Goal: Information Seeking & Learning: Check status

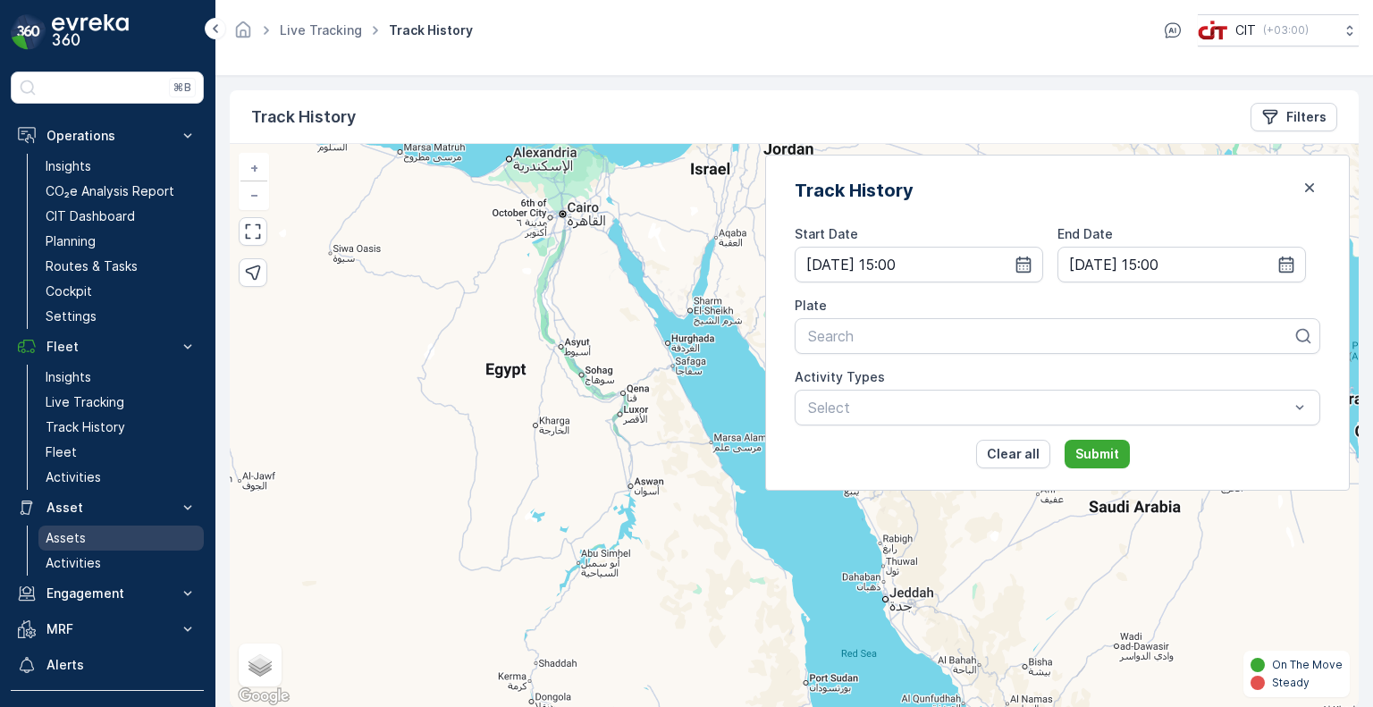
click at [89, 539] on link "Assets" at bounding box center [120, 537] width 165 height 25
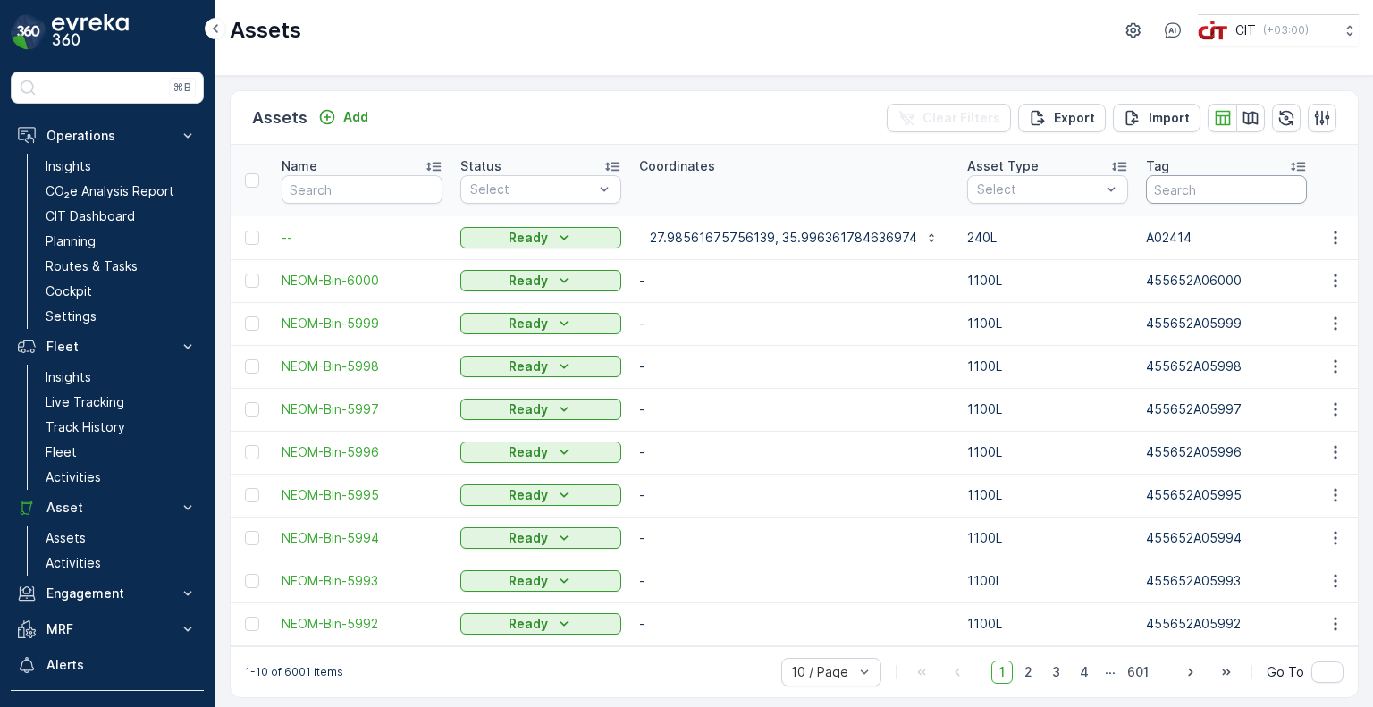
click at [1165, 188] on input "text" at bounding box center [1226, 189] width 161 height 29
paste input "4869"
type input "4869"
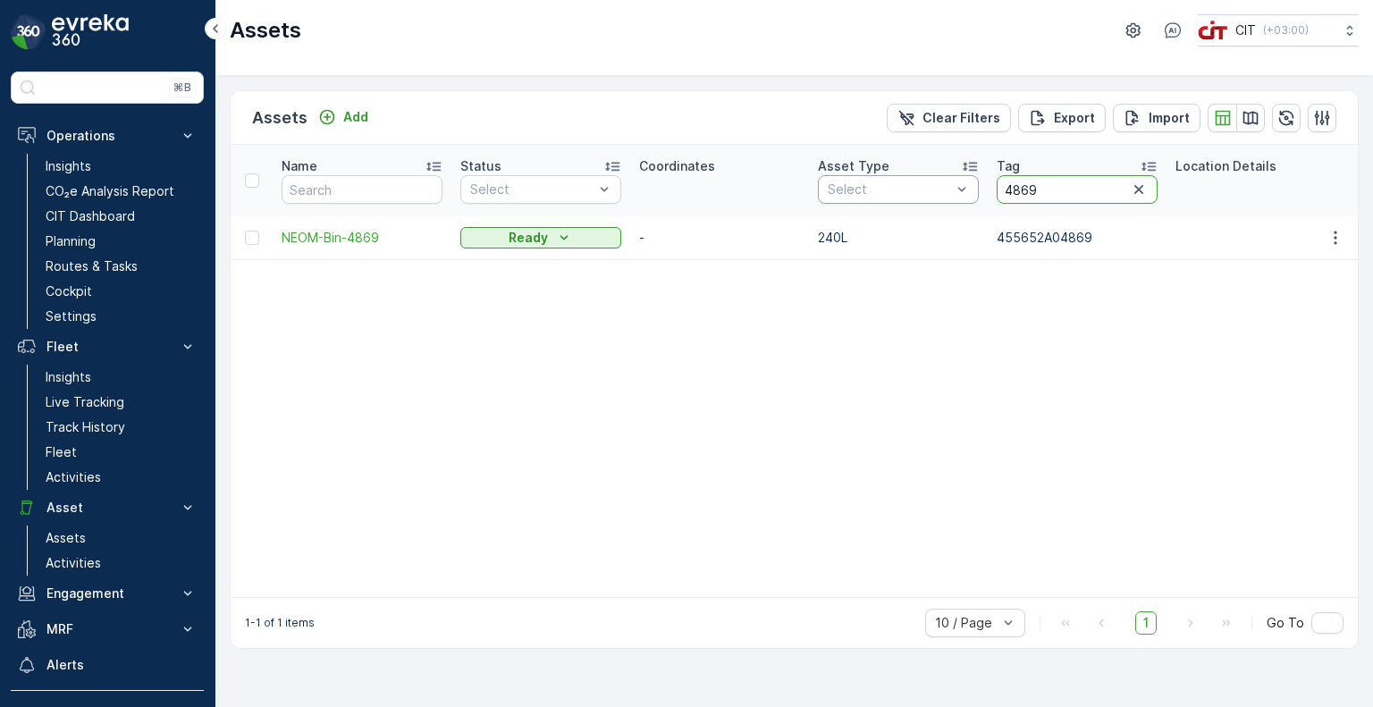
drag, startPoint x: 1039, startPoint y: 190, endPoint x: 972, endPoint y: 190, distance: 67.0
paste input "751"
type input "4751"
click at [86, 478] on p "Activities" at bounding box center [73, 477] width 55 height 18
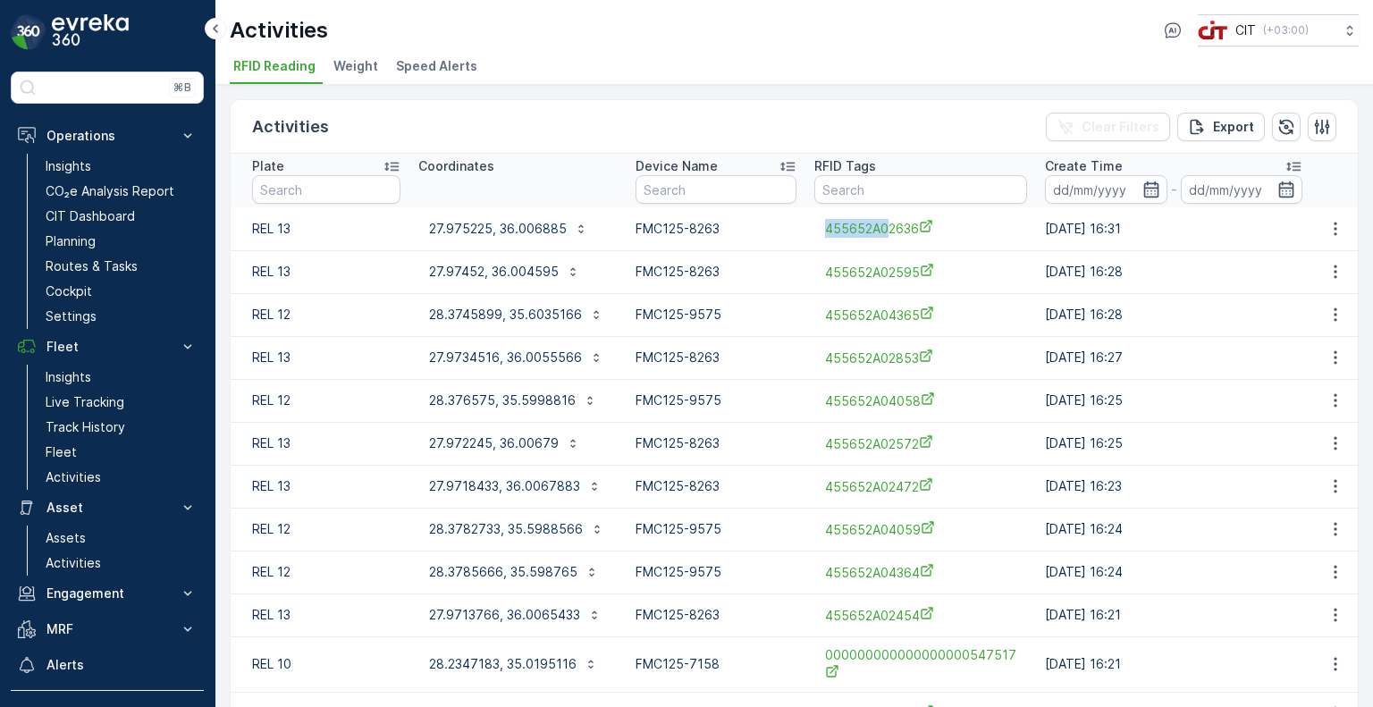
drag, startPoint x: 819, startPoint y: 226, endPoint x: 886, endPoint y: 239, distance: 69.2
click at [886, 239] on div "455652A02636" at bounding box center [920, 228] width 213 height 29
copy span "455652A0"
click at [871, 189] on input "text" at bounding box center [920, 189] width 213 height 29
paste input "455652A0"
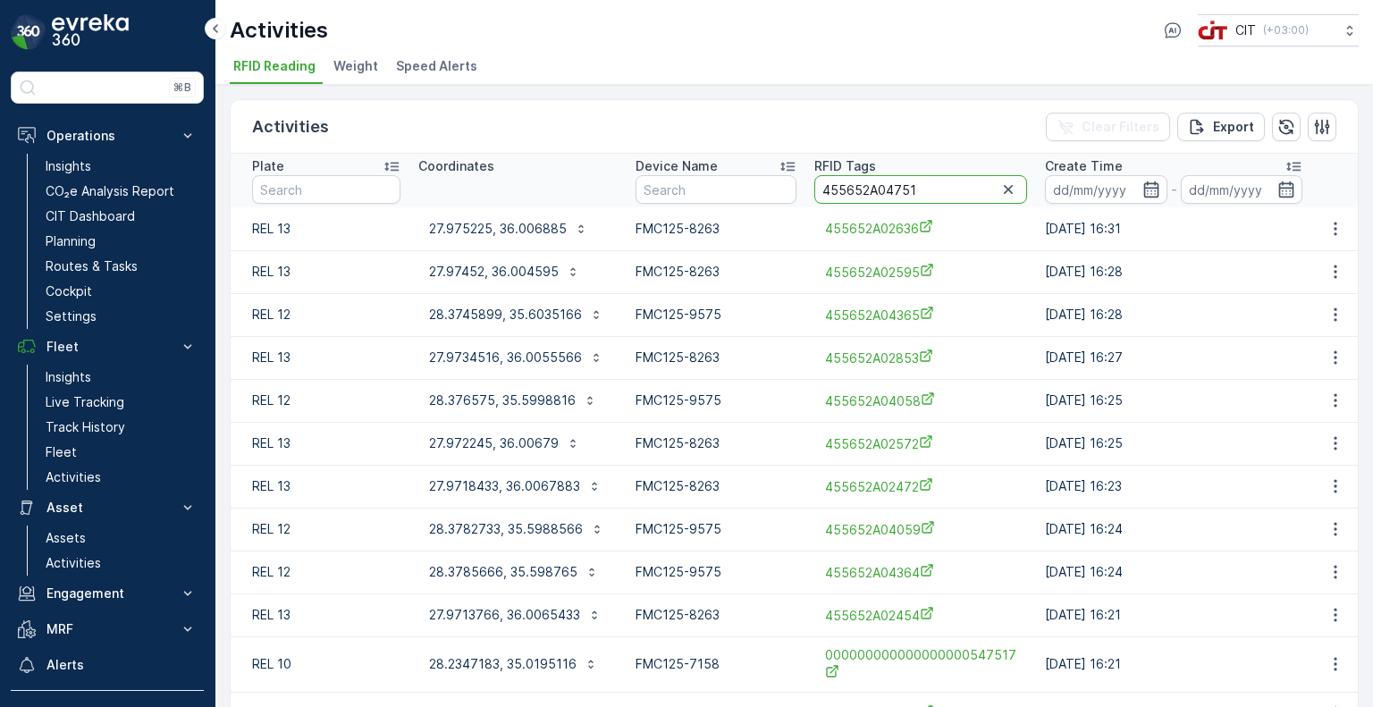
type input "455652A04751"
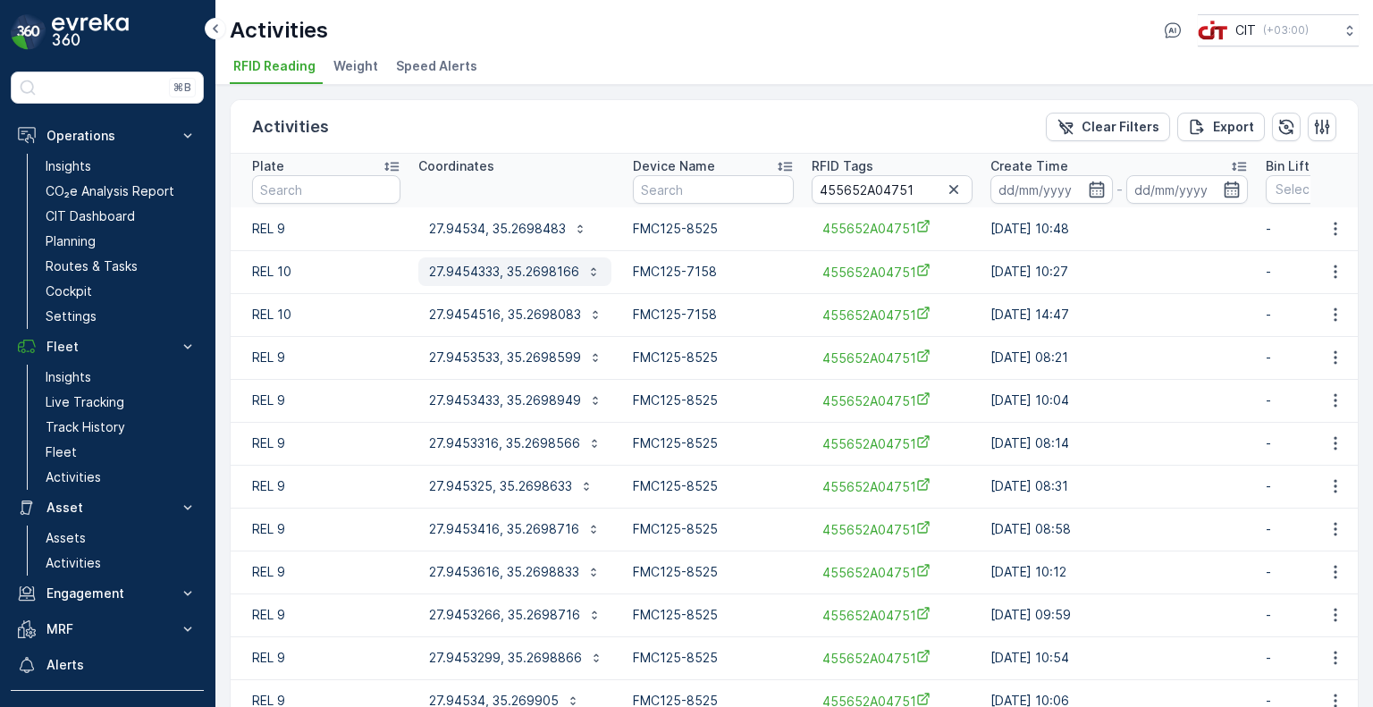
drag, startPoint x: 418, startPoint y: 276, endPoint x: 462, endPoint y: 276, distance: 43.8
click at [462, 276] on button "27.9454333, 35.2698166" at bounding box center [514, 271] width 193 height 29
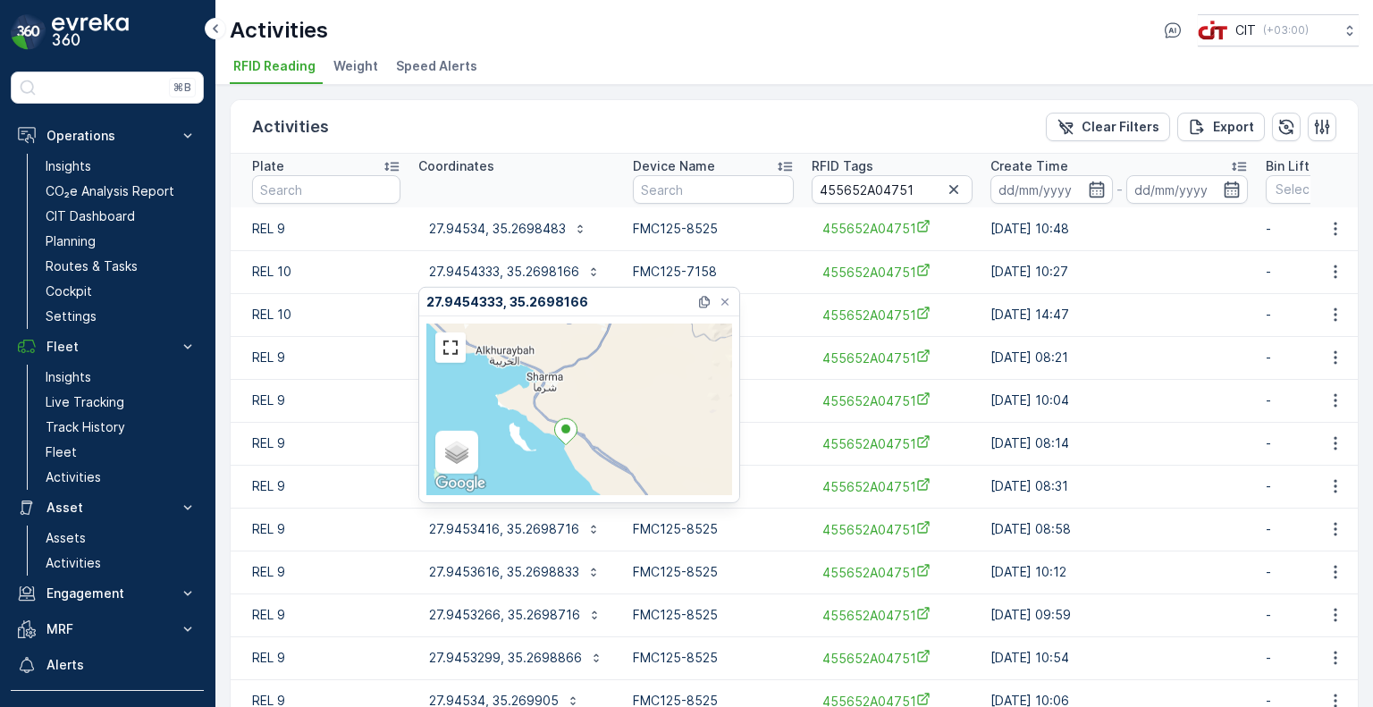
click at [339, 435] on p "REL 9" at bounding box center [326, 443] width 148 height 18
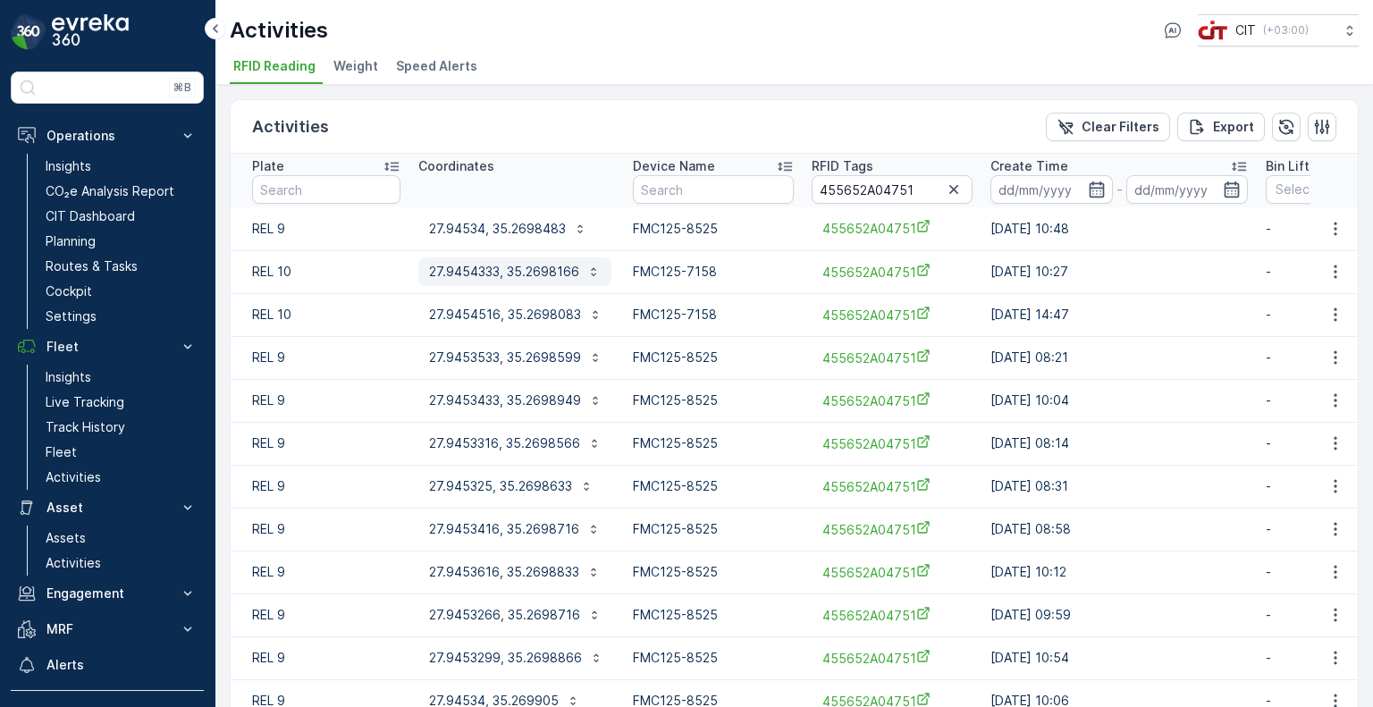
drag, startPoint x: 424, startPoint y: 275, endPoint x: 474, endPoint y: 275, distance: 50.0
click at [472, 275] on button "27.9454333, 35.2698166" at bounding box center [514, 271] width 193 height 29
click at [490, 227] on p "27.94534, 35.2698483" at bounding box center [497, 229] width 137 height 18
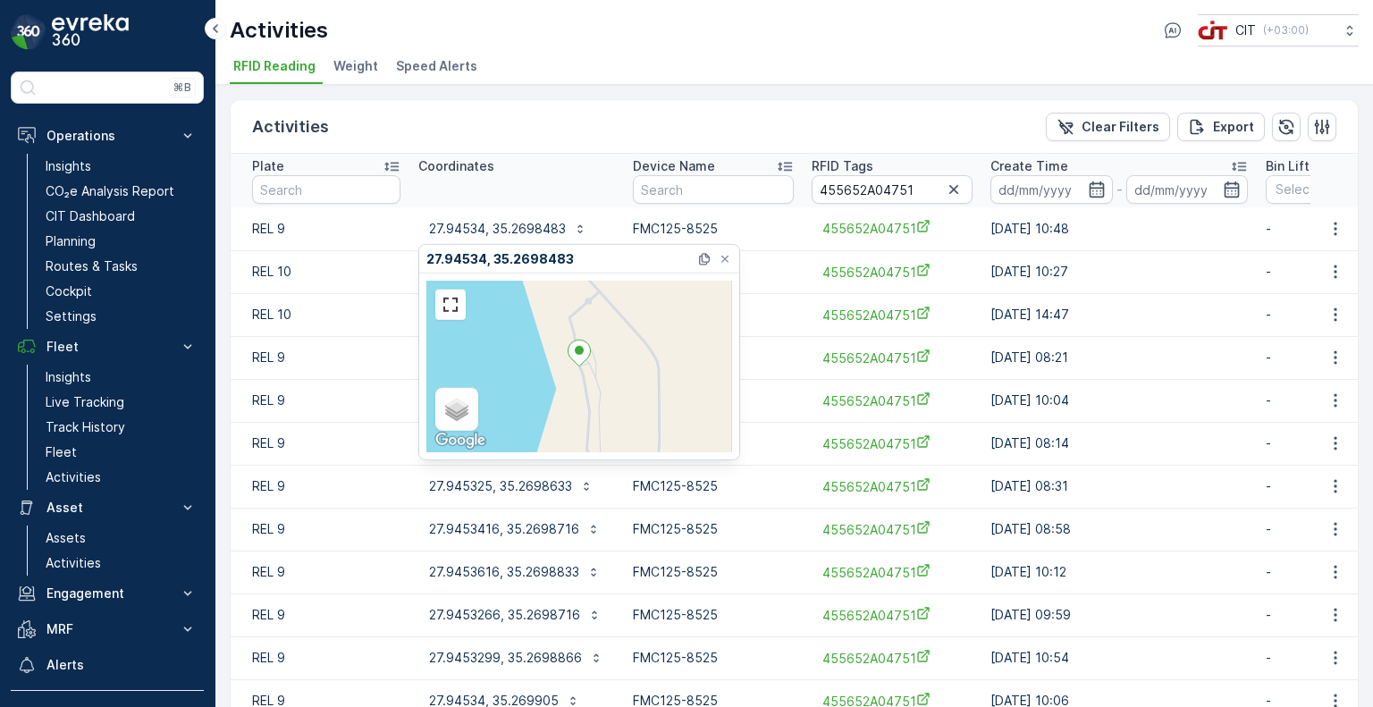
click at [400, 229] on td "REL 9" at bounding box center [320, 228] width 179 height 43
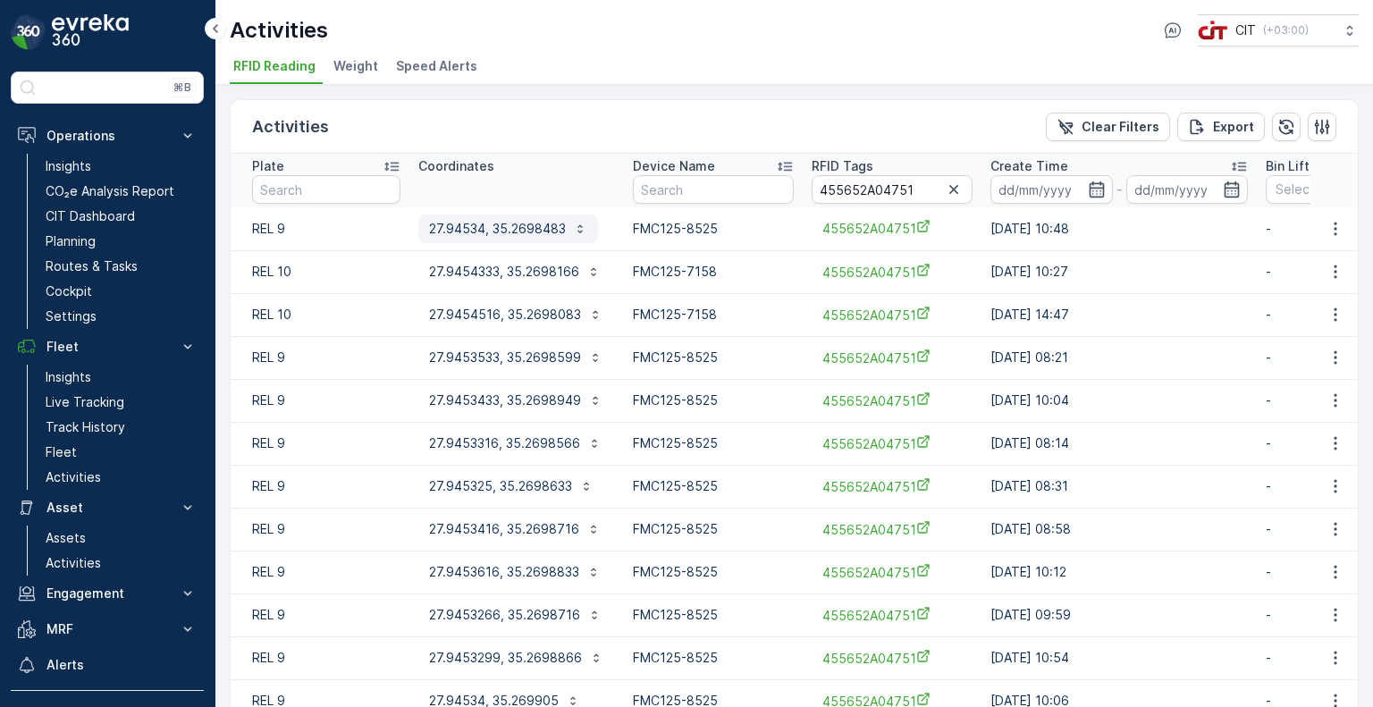
click at [424, 226] on button "27.94534, 35.2698483" at bounding box center [508, 228] width 180 height 29
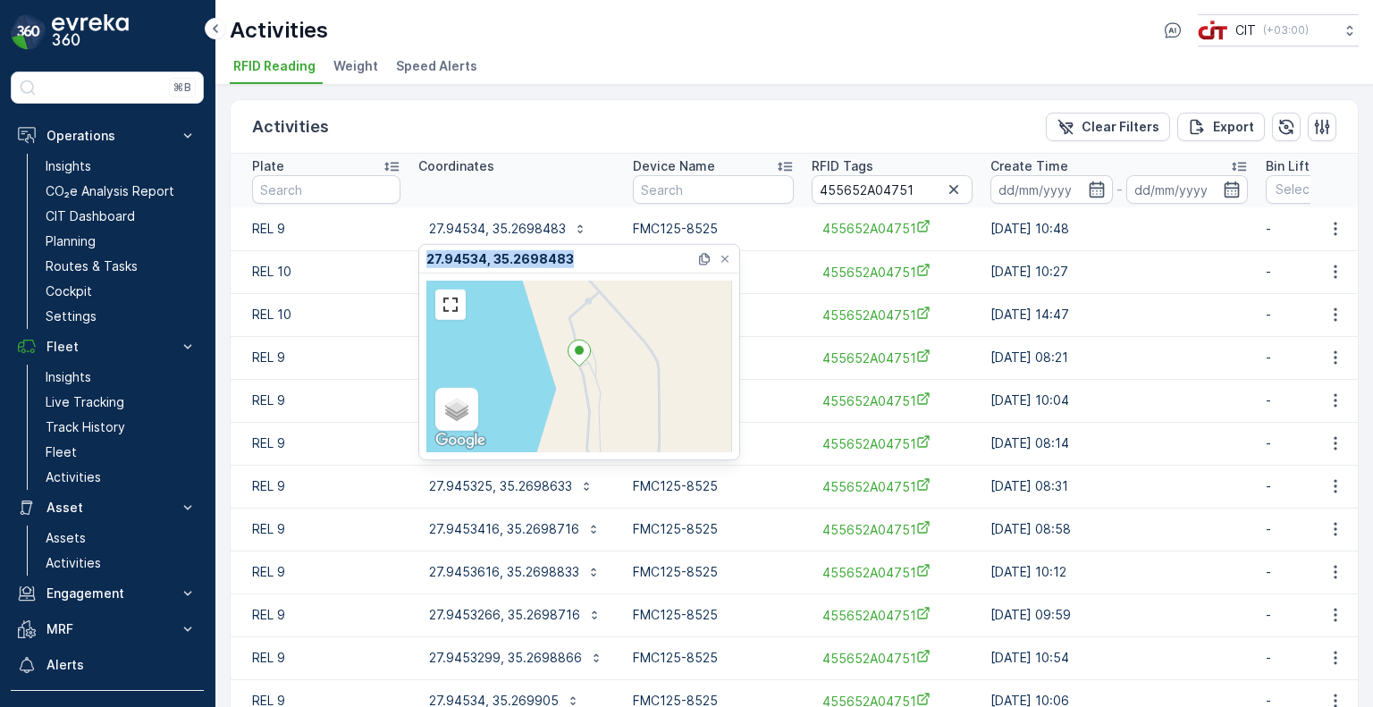
drag, startPoint x: 576, startPoint y: 256, endPoint x: 420, endPoint y: 259, distance: 156.4
click at [420, 259] on div "27.94534, 35.2698483" at bounding box center [579, 259] width 320 height 29
copy p "27.94534, 35.2698483"
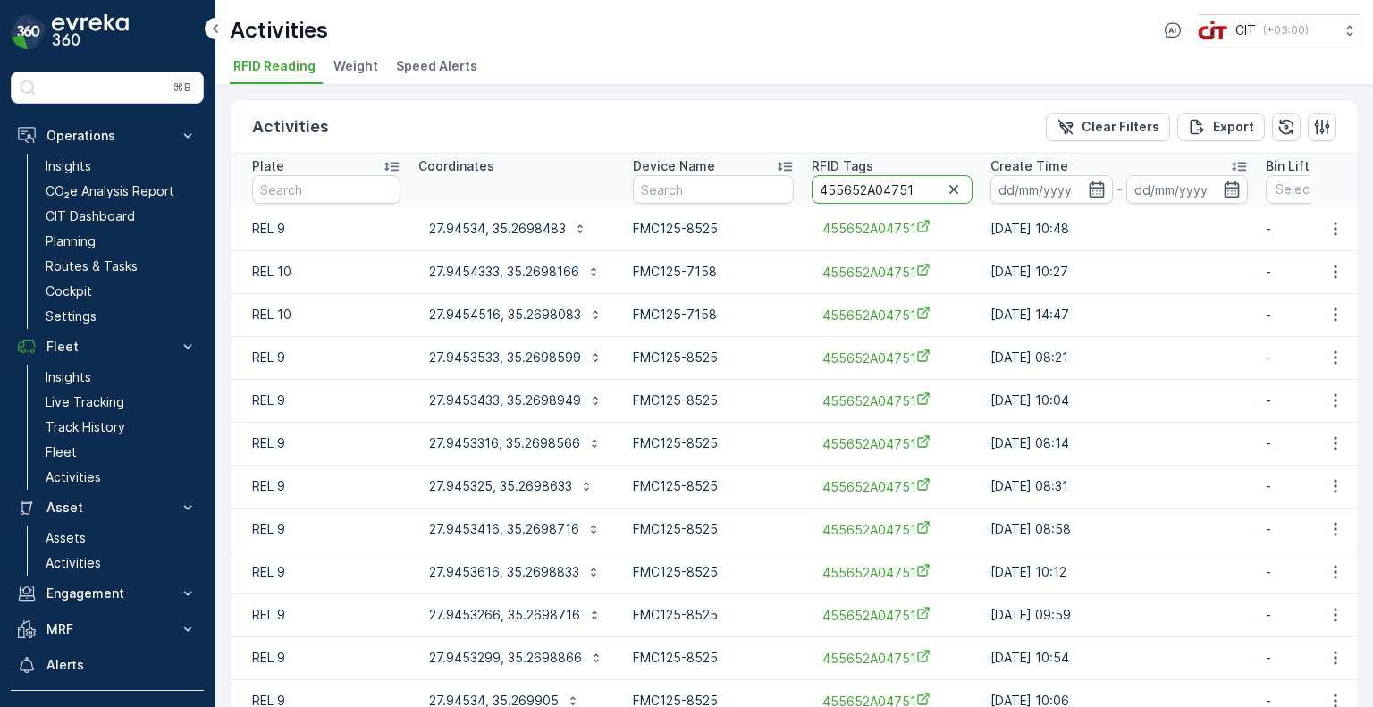
drag, startPoint x: 915, startPoint y: 189, endPoint x: 802, endPoint y: 186, distance: 113.5
click at [802, 186] on th "RFID Tags 455652A04751" at bounding box center [891, 181] width 179 height 54
click at [915, 189] on input "455652A04751" at bounding box center [891, 189] width 161 height 29
drag, startPoint x: 919, startPoint y: 189, endPoint x: 881, endPoint y: 194, distance: 37.9
click at [881, 194] on input "455652A04751" at bounding box center [891, 189] width 161 height 29
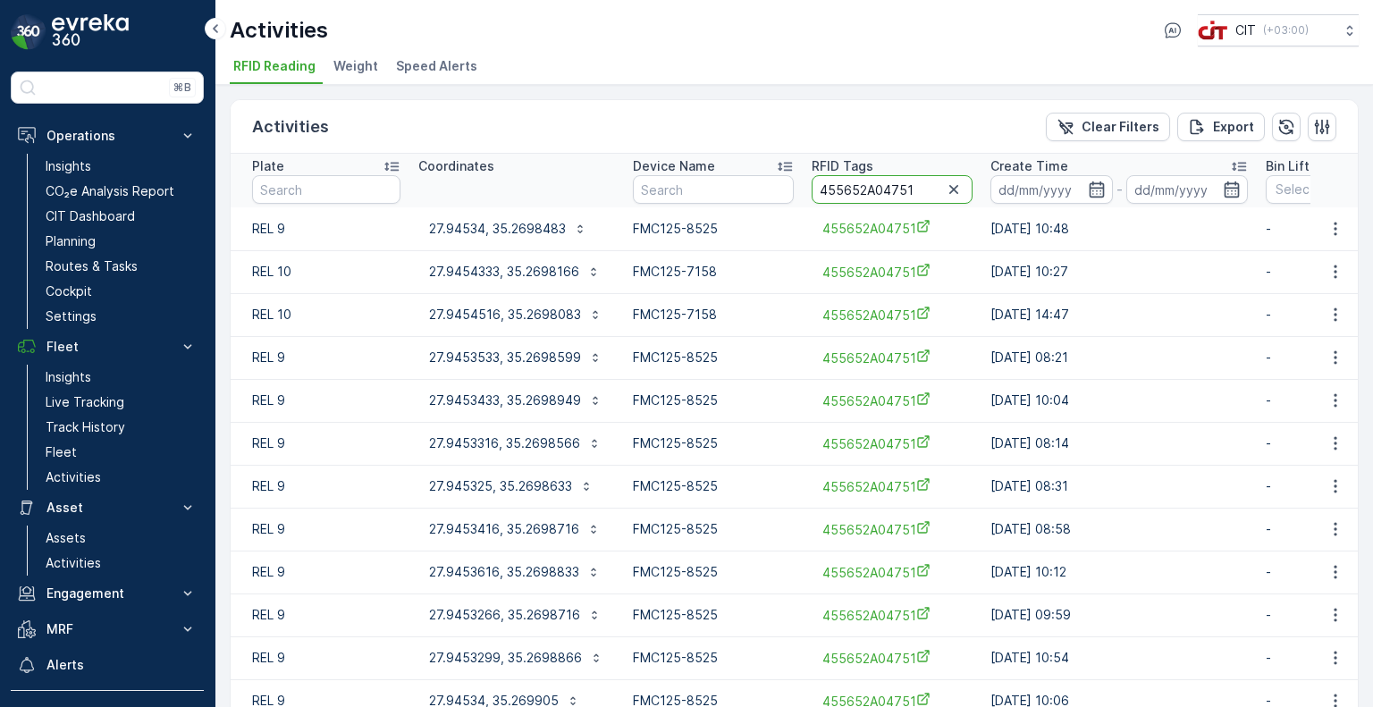
paste input "869"
type input "455652A04869"
drag, startPoint x: 417, startPoint y: 229, endPoint x: 504, endPoint y: 230, distance: 86.7
click at [504, 230] on button "27.9377016, 35.2748883" at bounding box center [514, 228] width 193 height 29
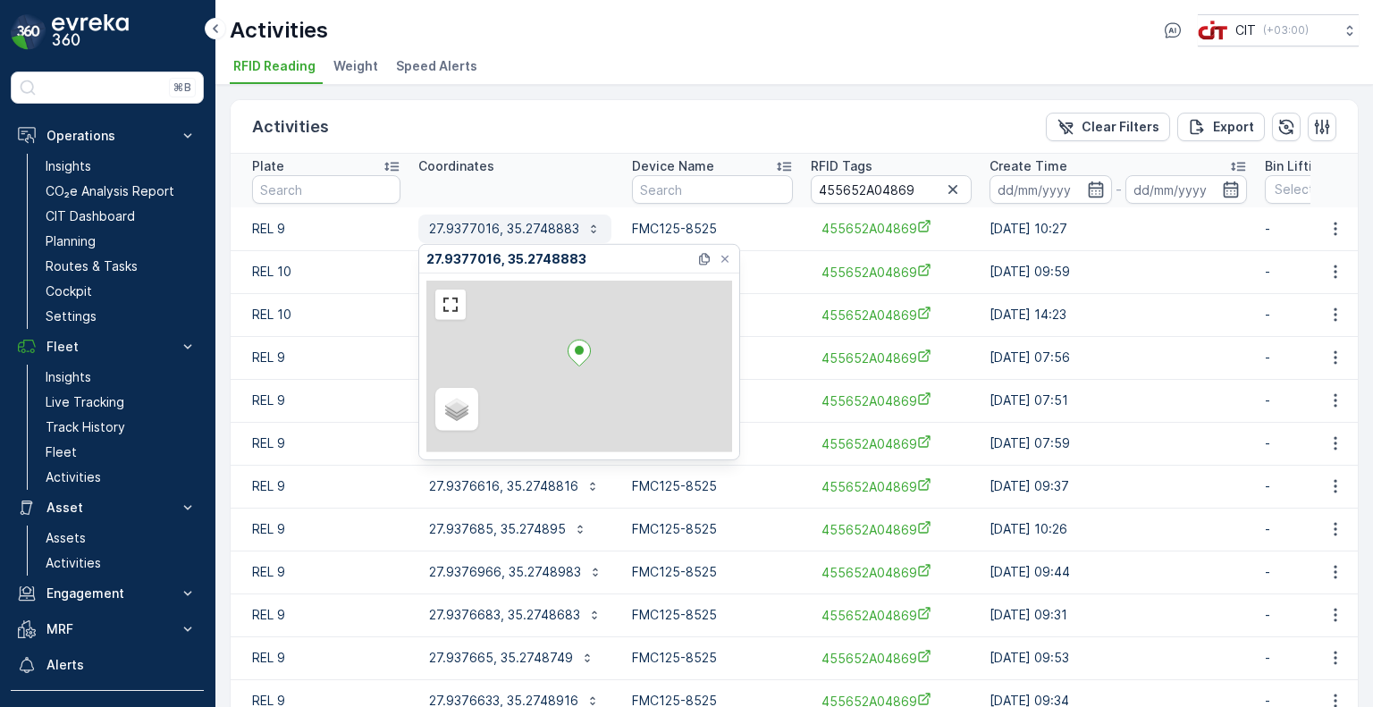
click at [449, 228] on p "27.9377016, 35.2748883" at bounding box center [504, 229] width 150 height 18
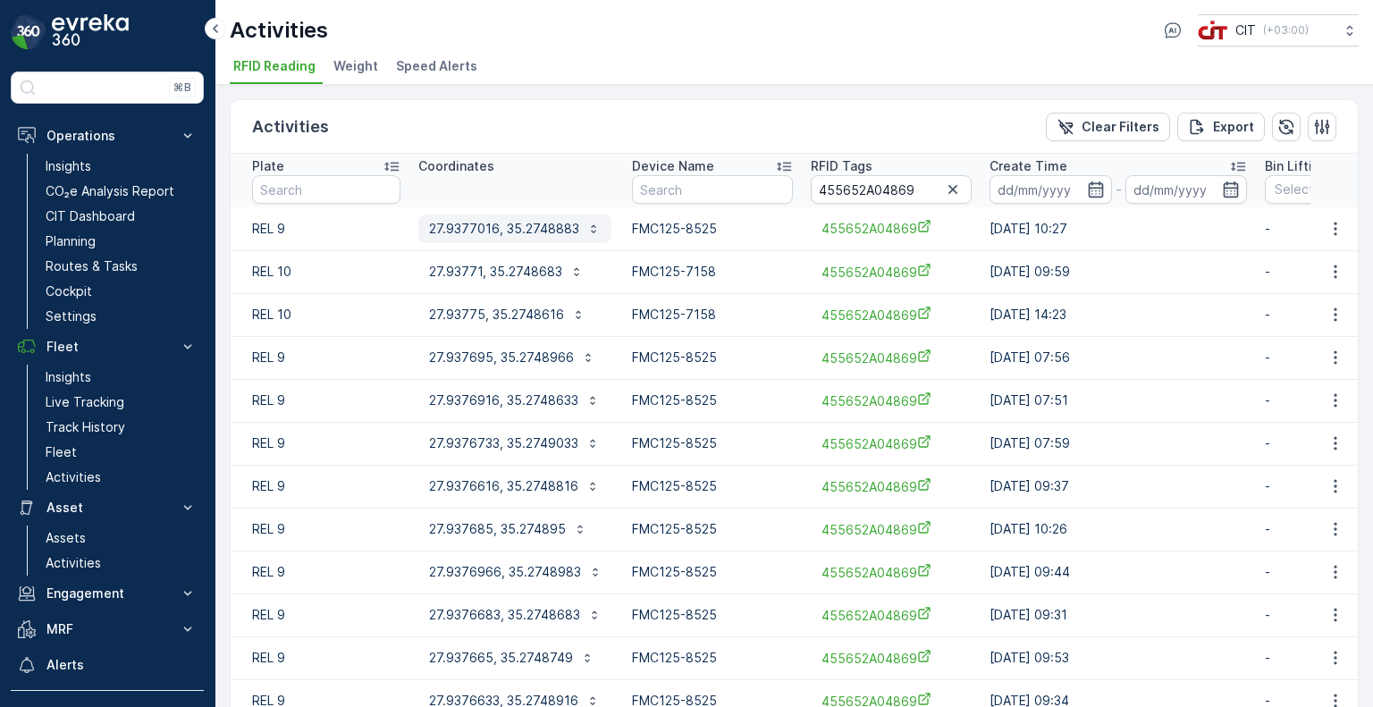
click at [513, 225] on p "27.9377016, 35.2748883" at bounding box center [504, 229] width 150 height 18
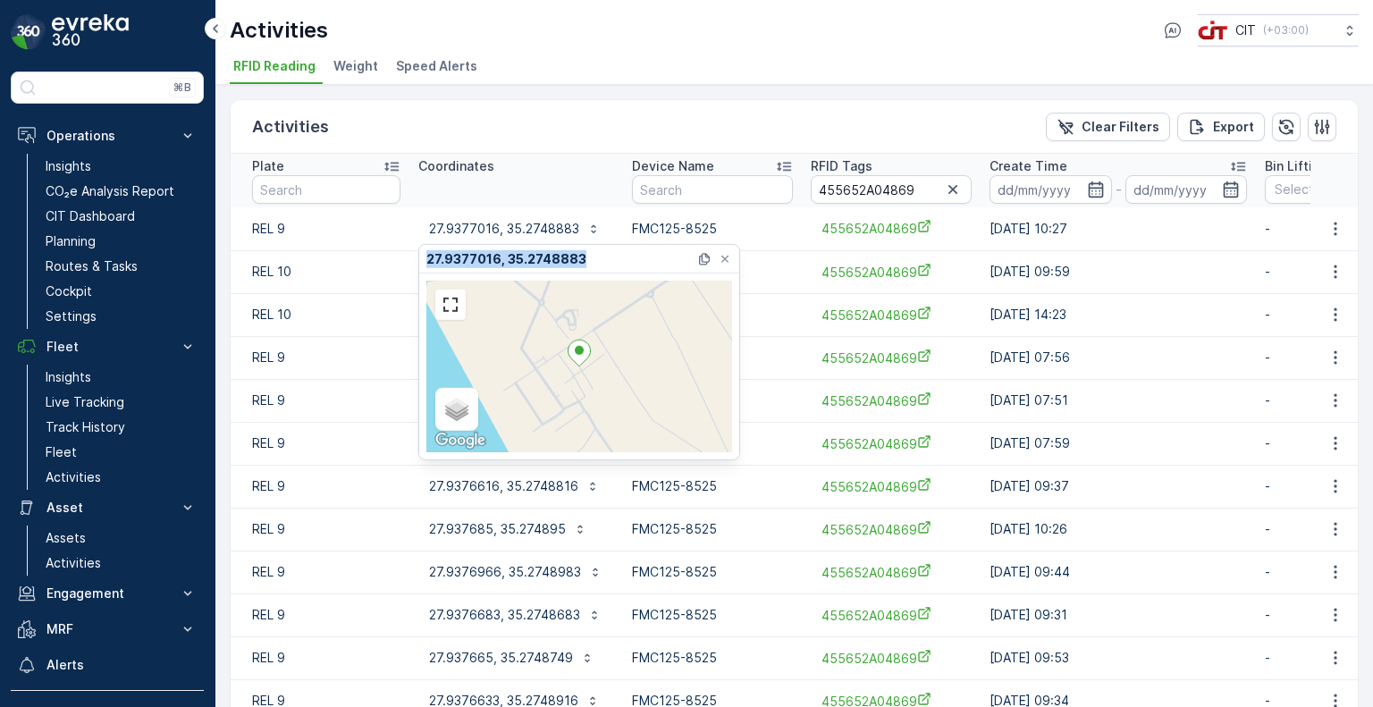
copy p "27.9377016, 35.2748883"
drag, startPoint x: 590, startPoint y: 264, endPoint x: 422, endPoint y: 267, distance: 168.0
click at [422, 267] on div "27.9377016, 35.2748883" at bounding box center [579, 259] width 320 height 29
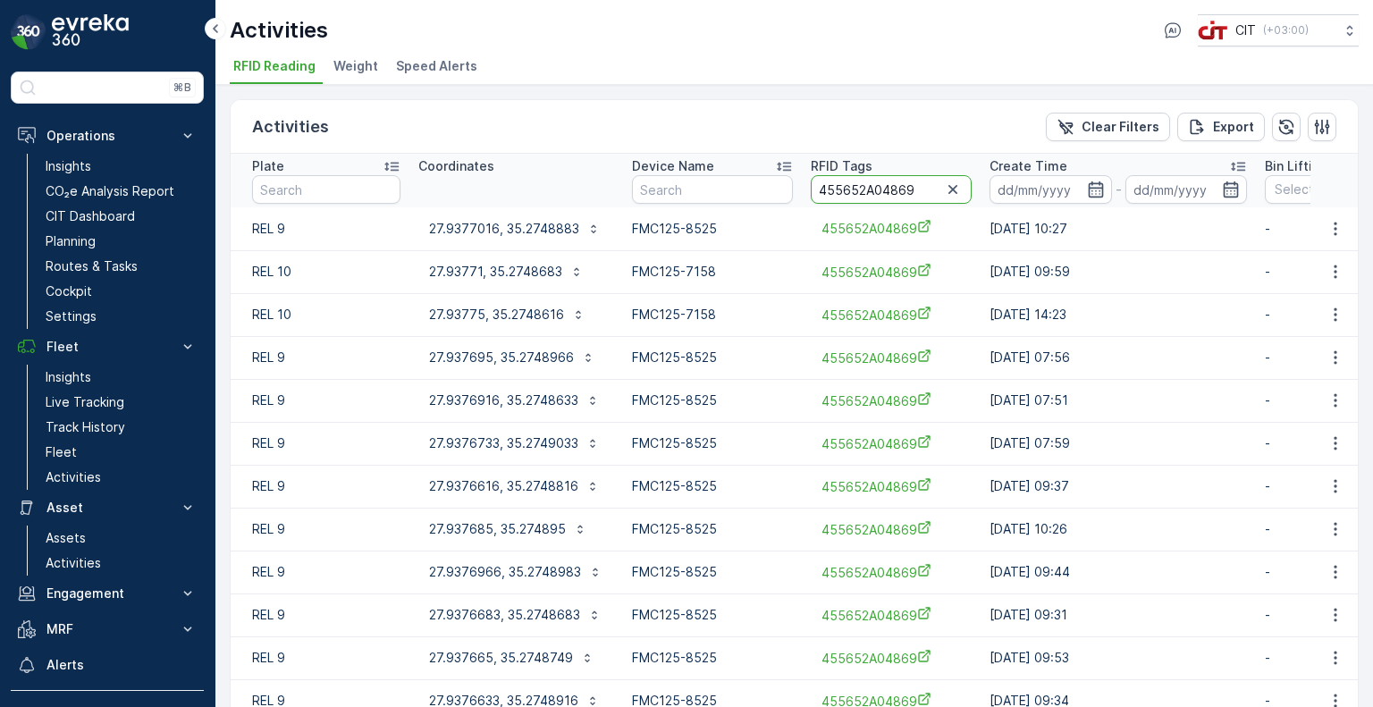
drag, startPoint x: 921, startPoint y: 187, endPoint x: 804, endPoint y: 187, distance: 117.1
click at [804, 187] on th "RFID Tags 455652A04869" at bounding box center [891, 181] width 179 height 54
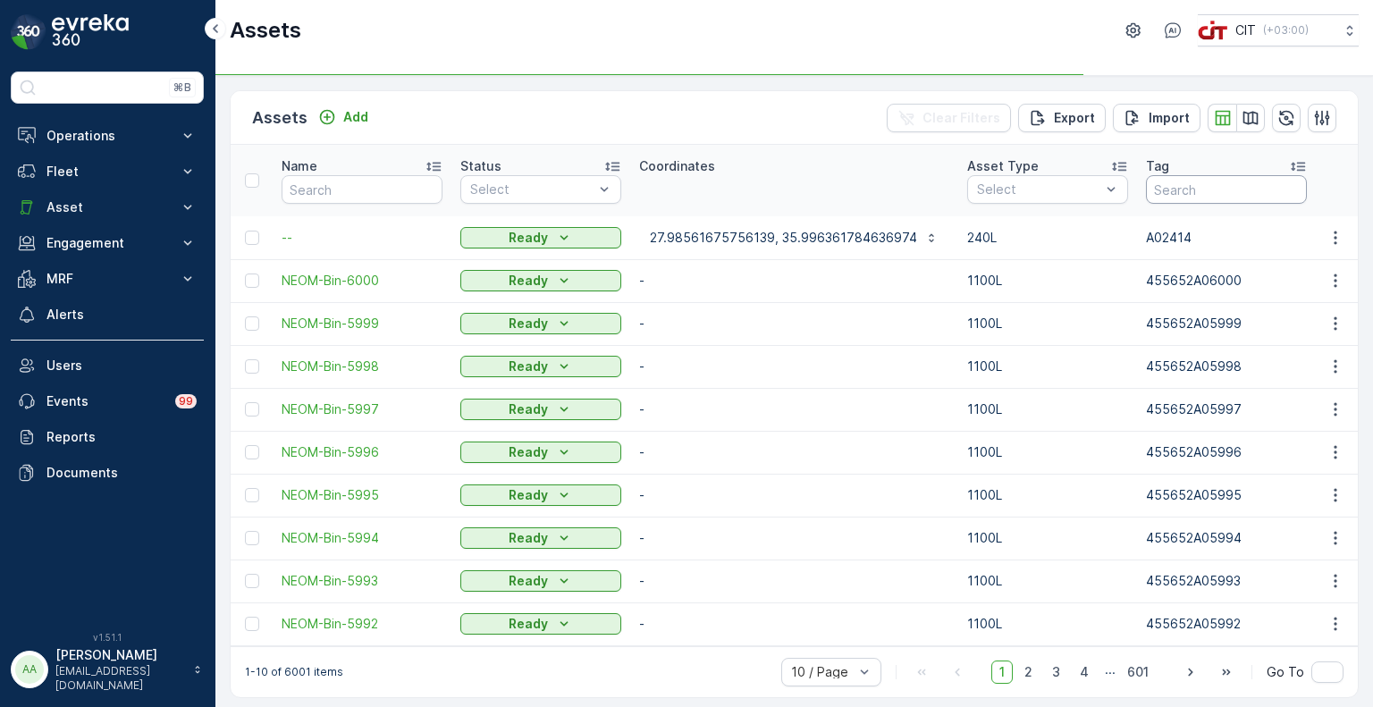
click at [1168, 189] on input "text" at bounding box center [1226, 189] width 161 height 29
paste input "455652A04751"
type input "455652A04751"
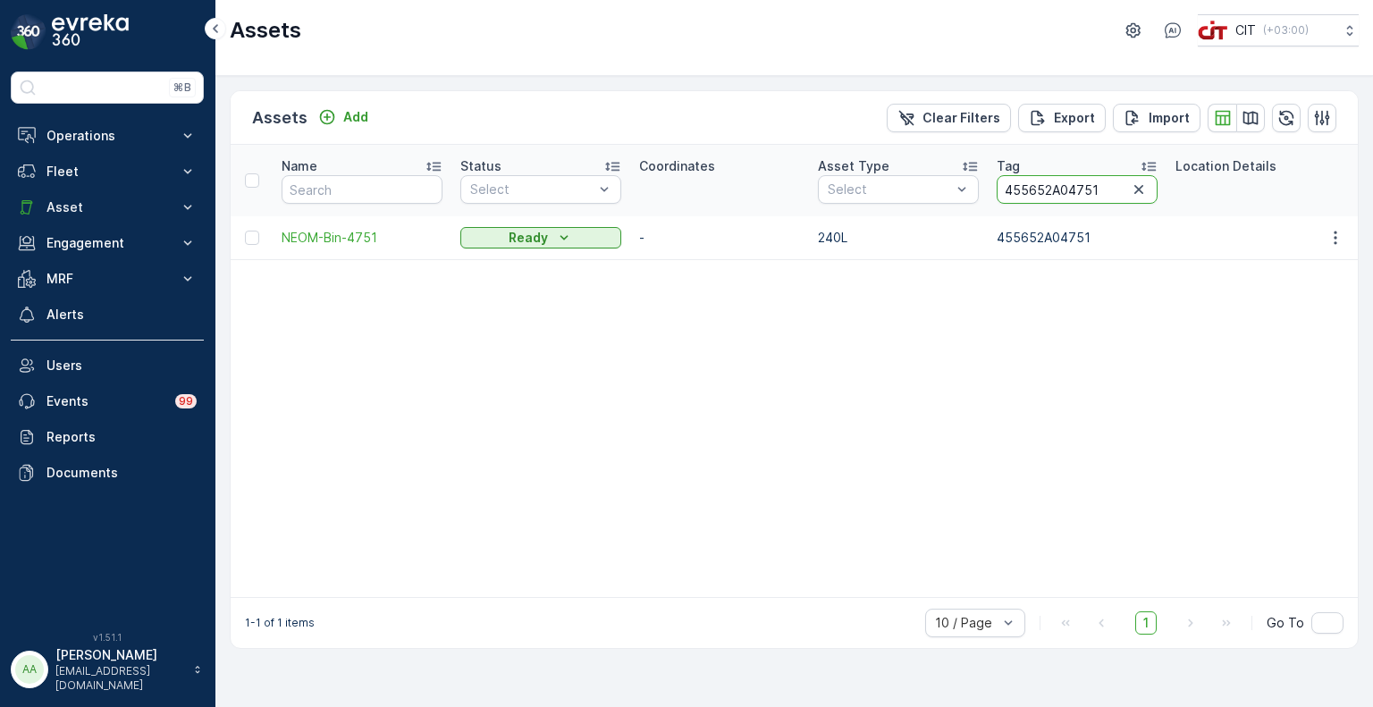
drag, startPoint x: 1111, startPoint y: 189, endPoint x: 1071, endPoint y: 196, distance: 40.7
click at [1071, 196] on input "455652A04751" at bounding box center [1076, 189] width 161 height 29
type input "455652A04869"
